Goal: Use online tool/utility: Use online tool/utility

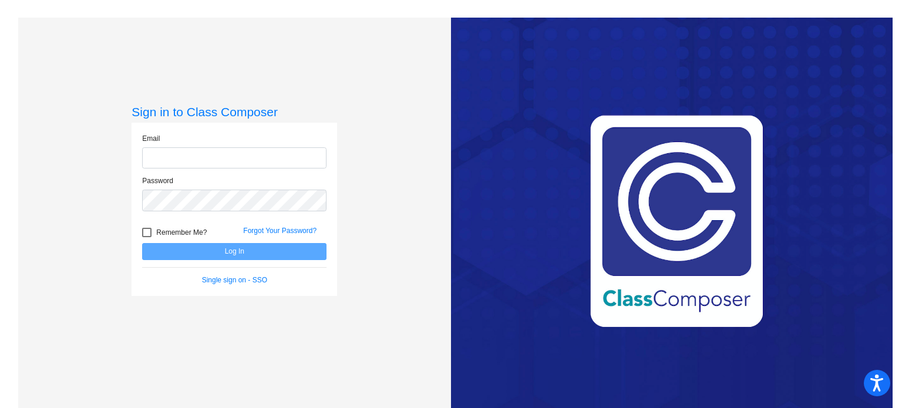
type input "[EMAIL_ADDRESS][DOMAIN_NAME]"
click at [229, 247] on button "Log In" at bounding box center [234, 251] width 184 height 17
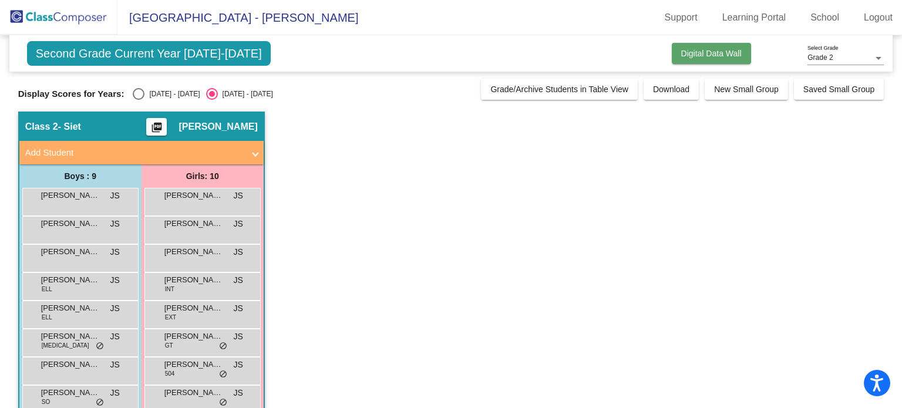
click at [682, 58] on span "Digital Data Wall" at bounding box center [711, 53] width 60 height 9
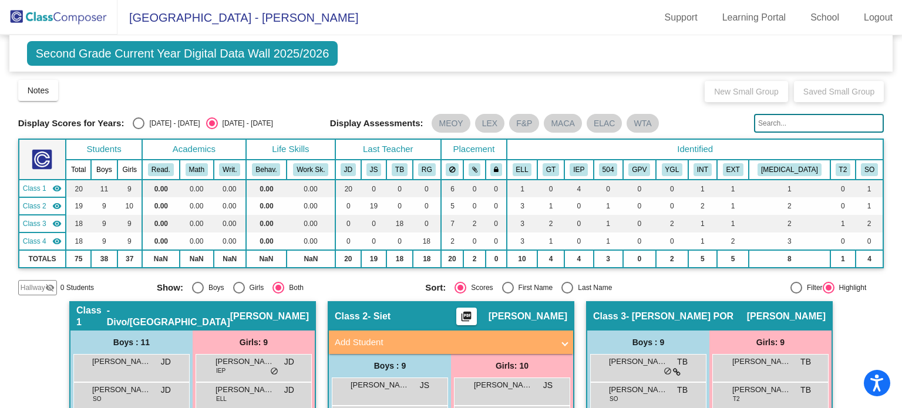
click at [134, 124] on div "Select an option" at bounding box center [139, 123] width 12 height 12
click at [138, 129] on input "[DATE] - [DATE]" at bounding box center [138, 129] width 1 height 1
radio input "true"
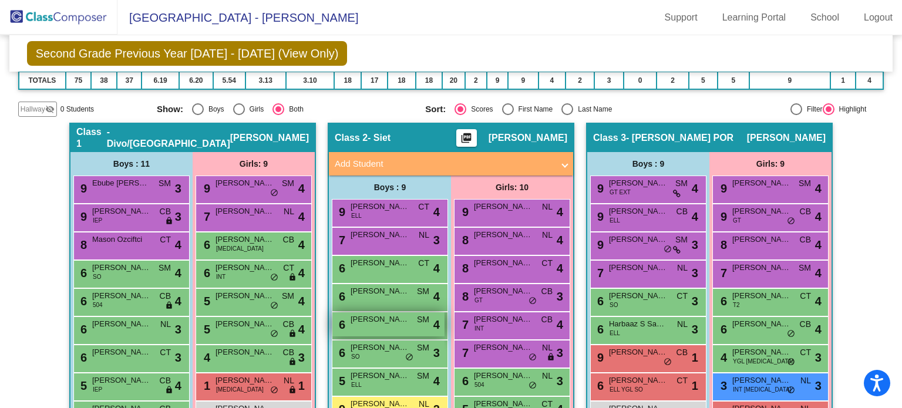
scroll to position [235, 0]
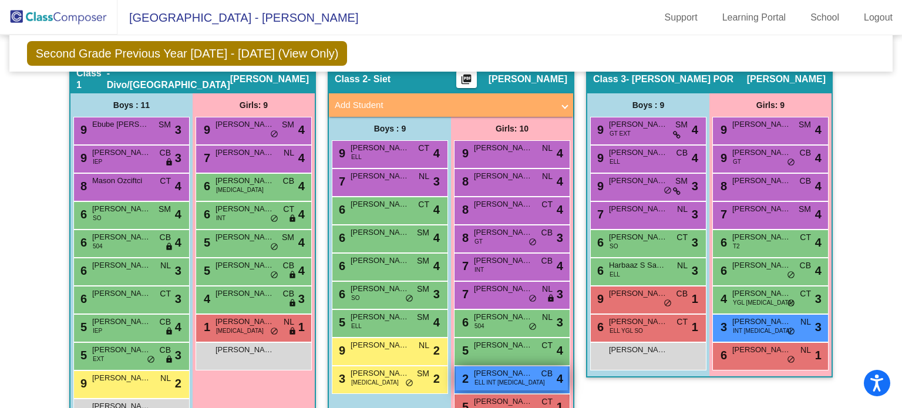
click at [488, 378] on span "ELL INT [MEDICAL_DATA]" at bounding box center [509, 382] width 70 height 9
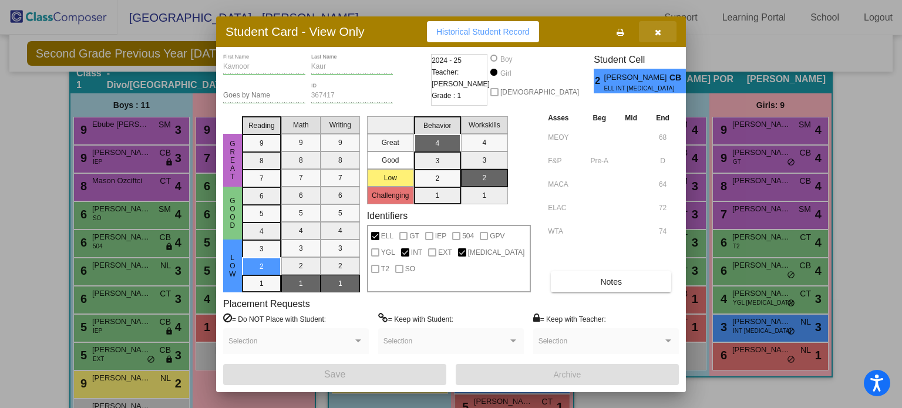
click at [663, 33] on button "button" at bounding box center [658, 31] width 38 height 21
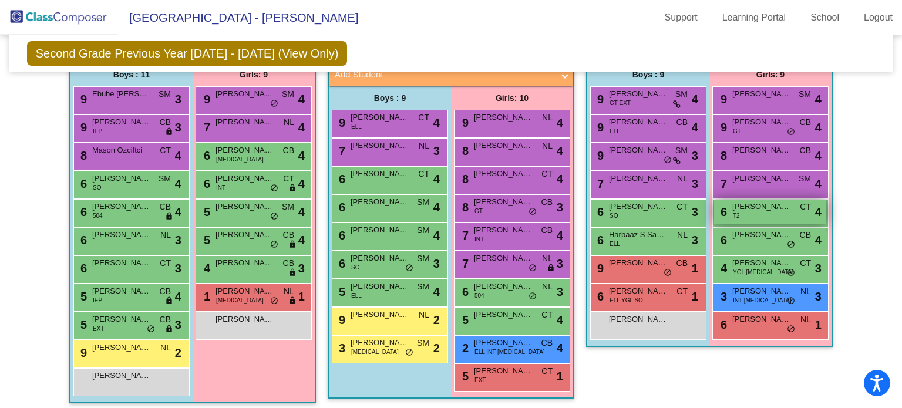
scroll to position [294, 0]
